Goal: Obtain resource: Obtain resource

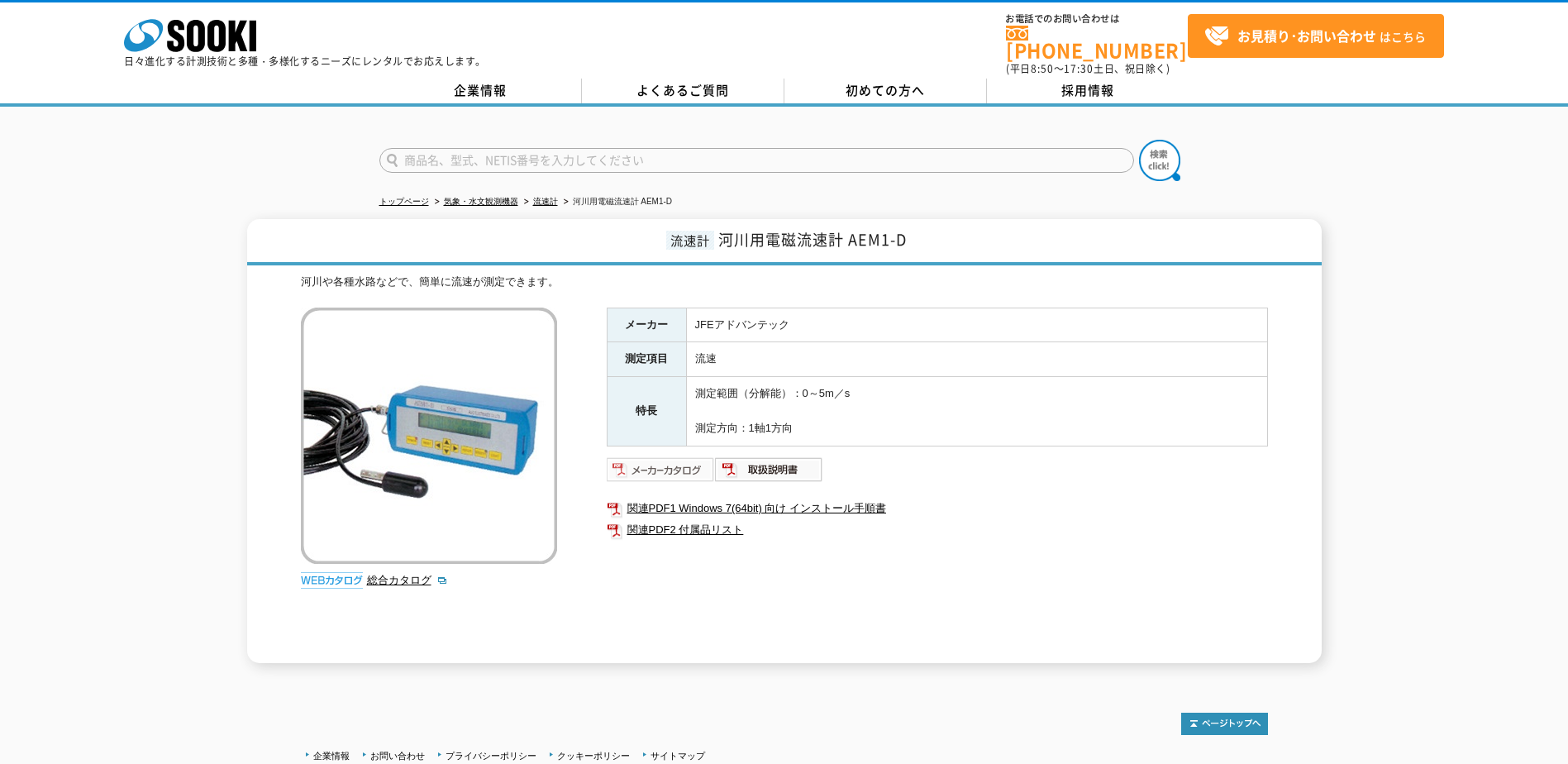
click at [657, 456] on img at bounding box center [660, 470] width 109 height 27
click at [1136, 326] on td "JFEアドバンテック" at bounding box center [977, 325] width 582 height 35
click at [768, 456] on img at bounding box center [769, 470] width 109 height 27
